Goal: Task Accomplishment & Management: Manage account settings

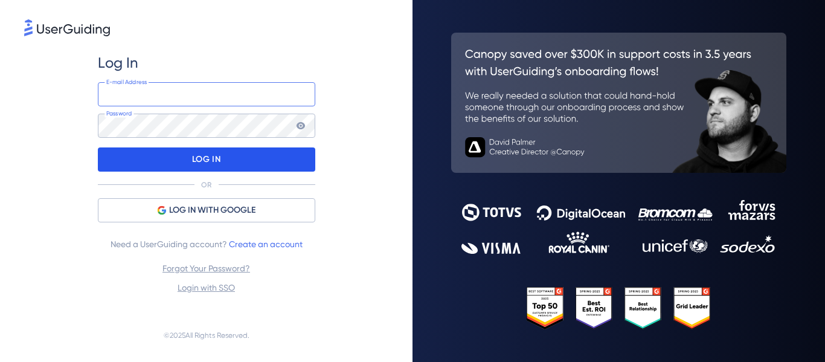
type input "[PERSON_NAME][EMAIL_ADDRESS][PERSON_NAME][DOMAIN_NAME]"
click at [201, 159] on p "LOG IN" at bounding box center [206, 159] width 28 height 19
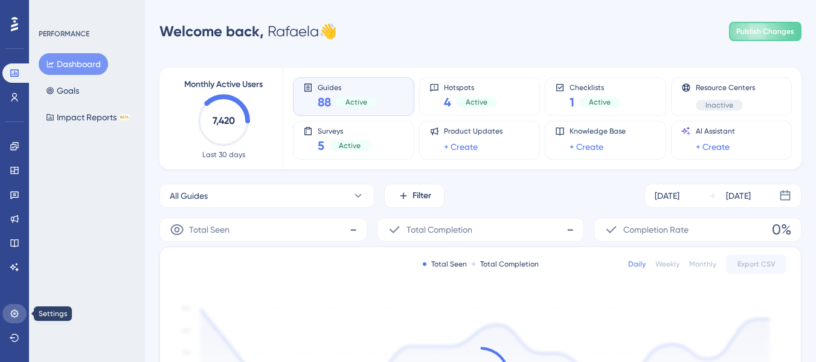
click at [15, 307] on link at bounding box center [14, 313] width 24 height 19
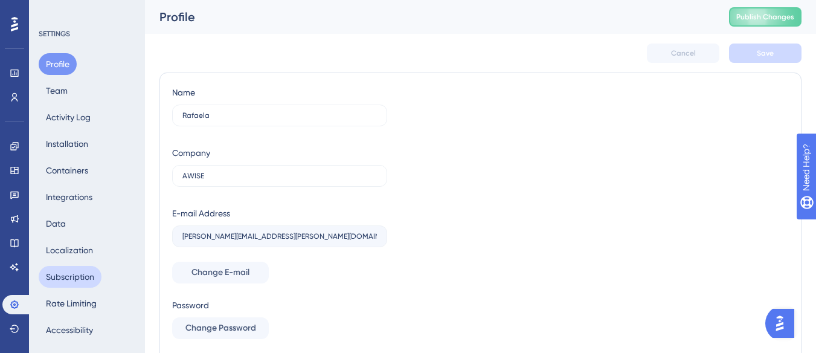
click at [89, 278] on button "Subscription" at bounding box center [70, 277] width 63 height 22
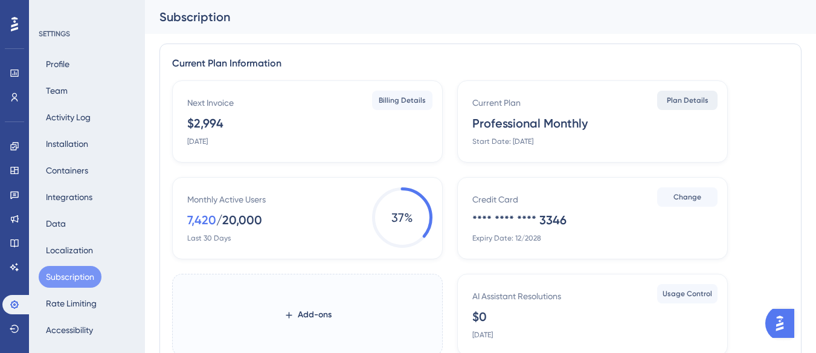
click at [702, 103] on span "Plan Details" at bounding box center [688, 100] width 42 height 10
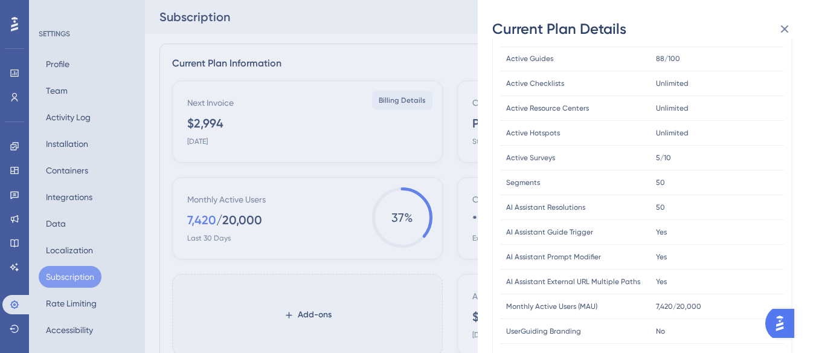
scroll to position [121, 0]
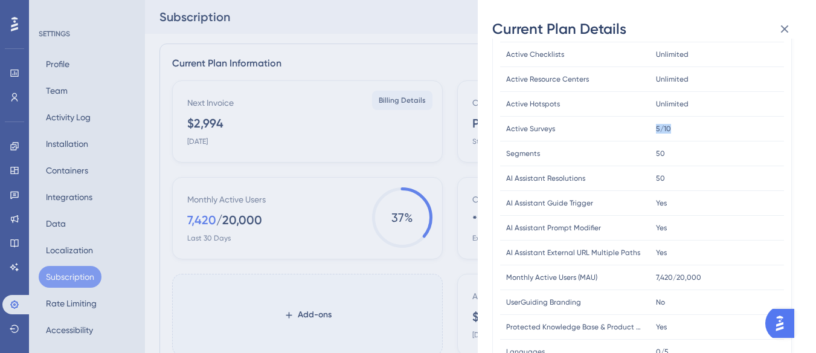
drag, startPoint x: 647, startPoint y: 133, endPoint x: 674, endPoint y: 140, distance: 27.5
click at [0, 0] on div "Active Surveys Active Surveys 5/10 5/10" at bounding box center [0, 0] width 0 height 0
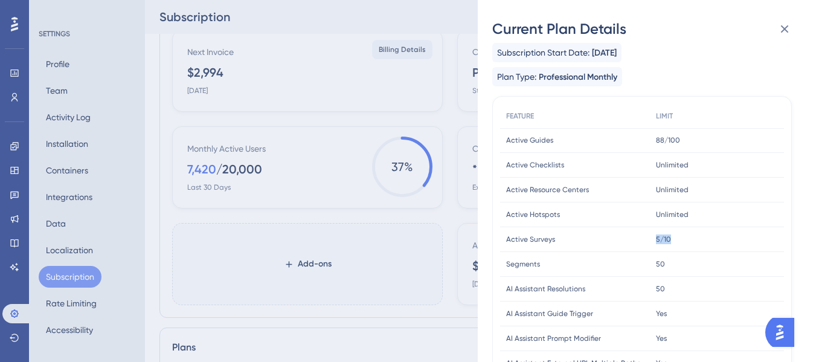
scroll to position [0, 0]
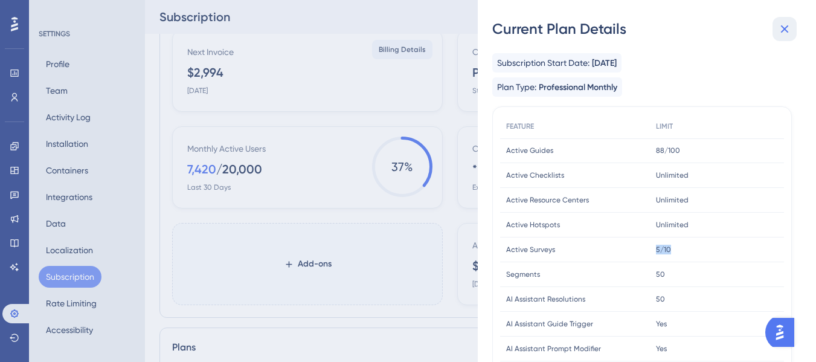
click at [789, 31] on icon at bounding box center [784, 29] width 14 height 14
